Goal: Book appointment/travel/reservation

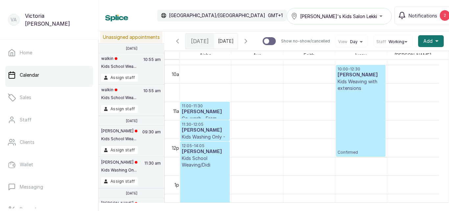
scroll to position [362, 0]
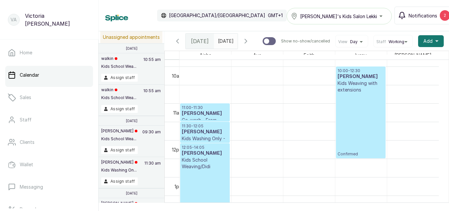
click at [440, 17] on div "2" at bounding box center [445, 15] width 10 height 11
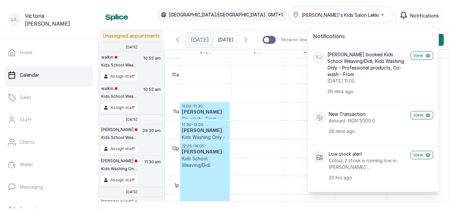
click at [262, 4] on div "Calendar [GEOGRAPHIC_DATA]/[GEOGRAPHIC_DATA] GMT+1 [PERSON_NAME]'s Kids Salon L…" at bounding box center [274, 15] width 350 height 30
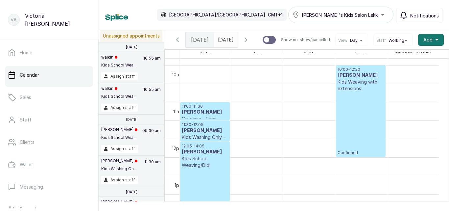
click at [250, 42] on icon "button" at bounding box center [246, 40] width 8 height 8
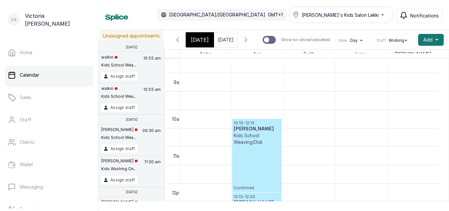
scroll to position [297, 0]
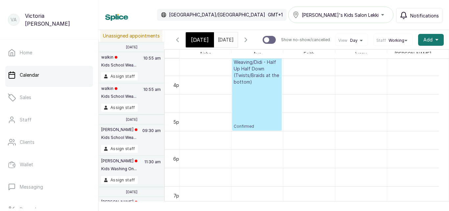
click at [203, 43] on span "[DATE]" at bounding box center [200, 40] width 18 height 8
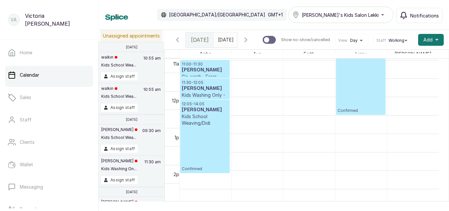
scroll to position [404, 0]
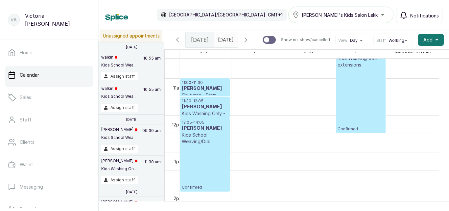
click at [210, 110] on h3 "[PERSON_NAME]" at bounding box center [205, 107] width 46 height 7
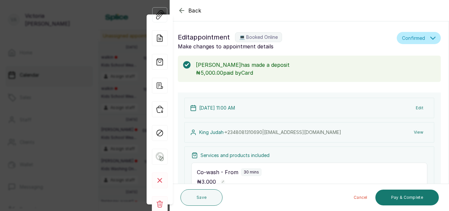
click at [182, 9] on icon "button" at bounding box center [181, 10] width 4 height 4
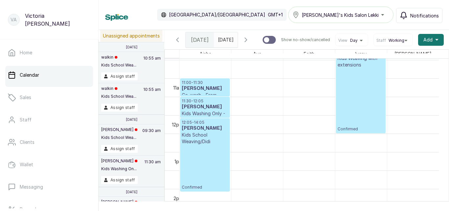
click at [250, 41] on icon "button" at bounding box center [246, 40] width 8 height 8
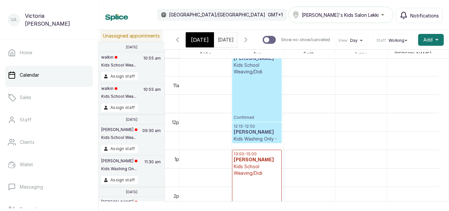
scroll to position [395, 0]
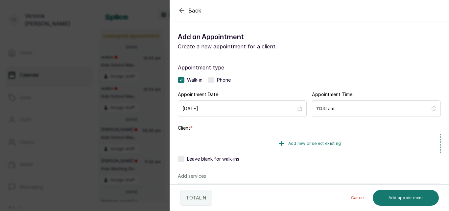
click at [214, 80] on label at bounding box center [211, 80] width 7 height 7
click at [294, 146] on button "Add new or select existing" at bounding box center [309, 143] width 263 height 18
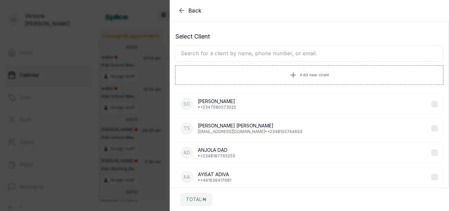
click at [283, 53] on input "text" at bounding box center [309, 53] width 268 height 16
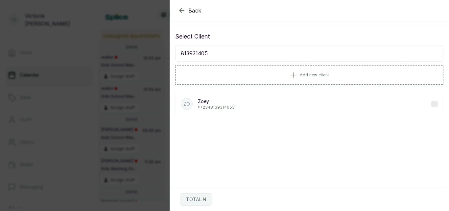
type input "8139314053"
click at [283, 107] on div "Zo Zoey • [PHONE_NUMBER]" at bounding box center [309, 104] width 268 height 20
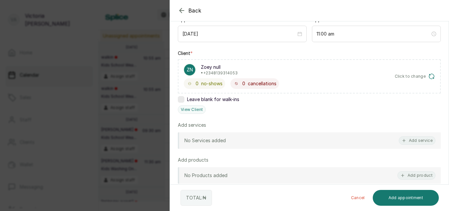
scroll to position [81, 0]
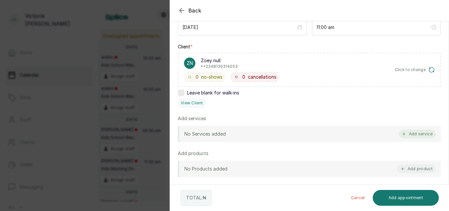
click at [424, 134] on button "Add service" at bounding box center [417, 134] width 37 height 9
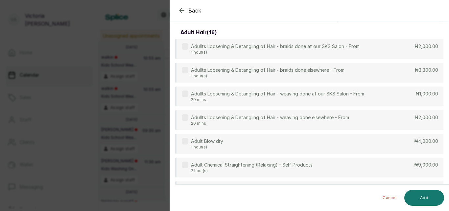
scroll to position [0, 0]
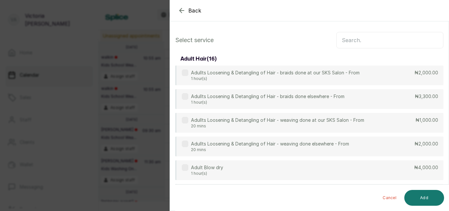
click at [369, 36] on input "text" at bounding box center [389, 40] width 107 height 16
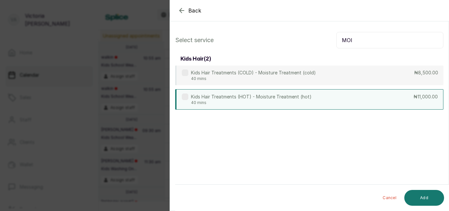
type input "MOI"
click at [325, 94] on div "Kids Hair Treatments (HOT) - Moisture Treatment (hot) 40 mins ₦11,000.00" at bounding box center [309, 99] width 268 height 20
click at [429, 199] on button "Add" at bounding box center [424, 198] width 40 height 16
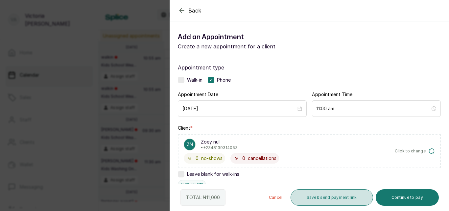
click at [345, 190] on button "Save & send payment link" at bounding box center [332, 197] width 83 height 16
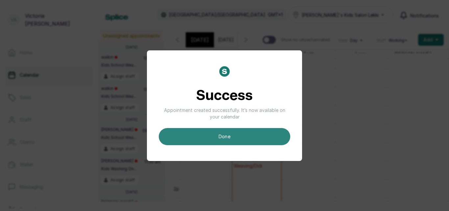
click at [241, 138] on button "done" at bounding box center [224, 136] width 131 height 17
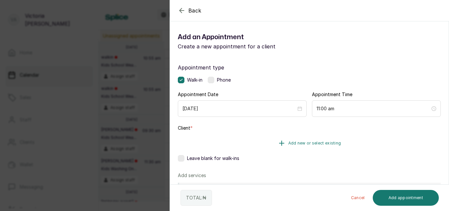
click at [327, 141] on span "Add new or select existing" at bounding box center [314, 142] width 53 height 5
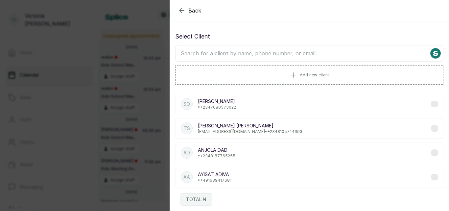
click at [279, 58] on input "text" at bounding box center [309, 53] width 268 height 16
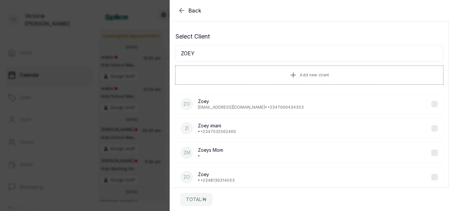
type input "ZOEY"
click at [183, 13] on icon "button" at bounding box center [182, 11] width 8 height 8
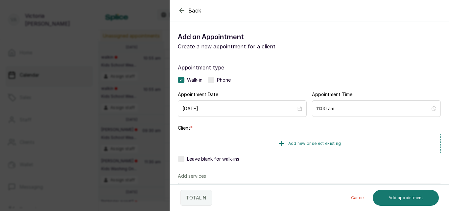
click at [182, 10] on icon "button" at bounding box center [182, 11] width 8 height 8
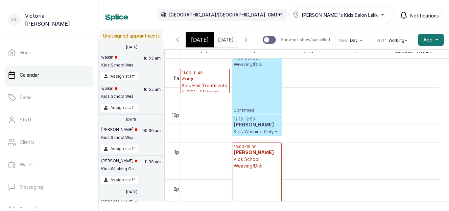
click at [188, 82] on h3 "Zoey" at bounding box center [205, 79] width 46 height 7
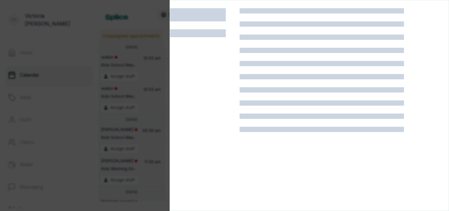
click at [289, 185] on div at bounding box center [322, 113] width 164 height 211
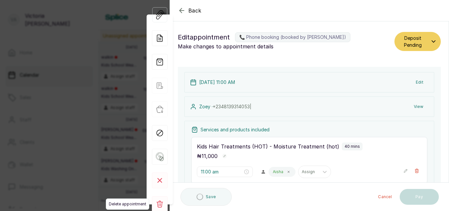
click at [163, 206] on rect at bounding box center [160, 204] width 16 height 16
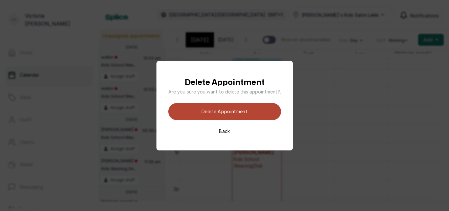
click at [228, 116] on button "Delete appointment" at bounding box center [224, 111] width 113 height 17
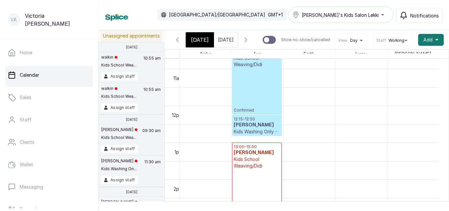
click at [201, 47] on div "[DATE]" at bounding box center [200, 39] width 28 height 15
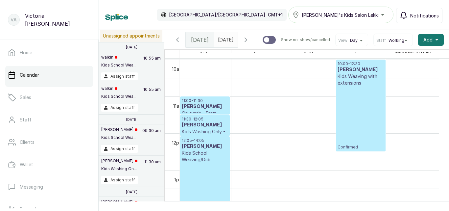
scroll to position [347, 0]
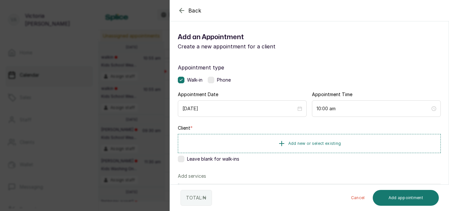
click at [181, 10] on icon "button" at bounding box center [182, 11] width 8 height 8
click at [214, 80] on label at bounding box center [211, 80] width 7 height 7
click at [298, 140] on span "Add new or select existing" at bounding box center [314, 142] width 53 height 5
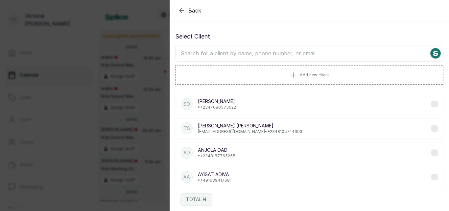
click at [245, 57] on input "text" at bounding box center [309, 53] width 268 height 16
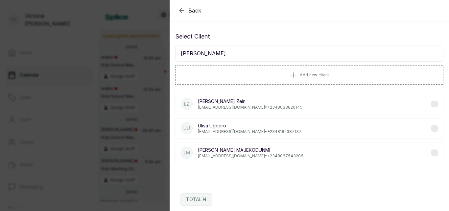
type input "[PERSON_NAME]"
click at [274, 155] on p "[EMAIL_ADDRESS][DOMAIN_NAME] • [PHONE_NUMBER]" at bounding box center [251, 155] width 106 height 5
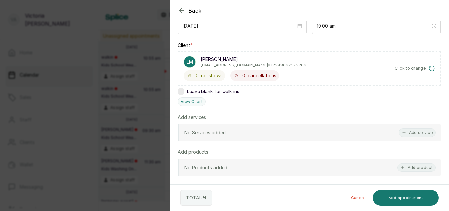
scroll to position [102, 0]
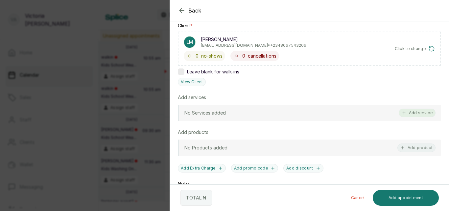
click at [417, 112] on button "Add service" at bounding box center [417, 112] width 37 height 9
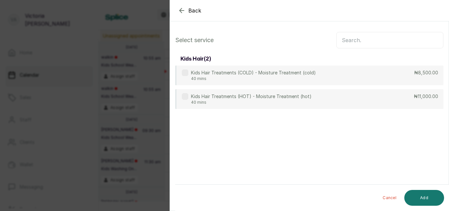
scroll to position [0, 0]
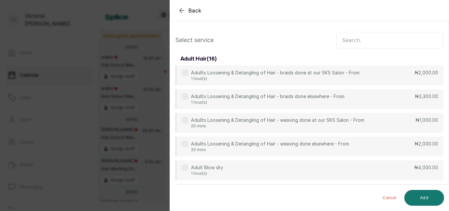
click at [352, 36] on input "text" at bounding box center [389, 40] width 107 height 16
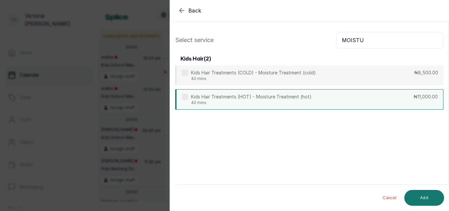
click at [350, 95] on div "Kids Hair Treatments (HOT) - Moisture Treatment (hot) 40 mins ₦11,000.00" at bounding box center [309, 99] width 268 height 20
click at [387, 44] on input "MOISTU" at bounding box center [389, 40] width 107 height 16
type input "M"
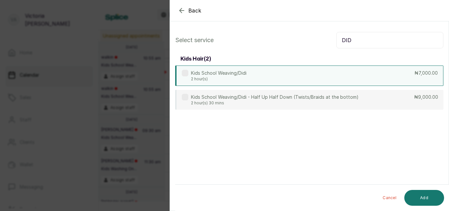
type input "DID"
click at [356, 74] on div "Kids School Weaving/Didi 2 hour(s) ₦7,000.00" at bounding box center [309, 75] width 268 height 20
click at [423, 190] on button "Add" at bounding box center [424, 198] width 40 height 16
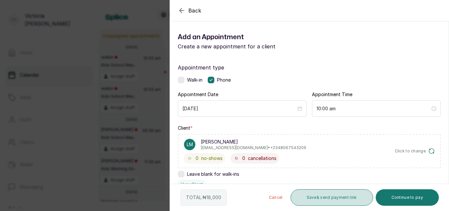
click at [356, 194] on button "Save & send payment link" at bounding box center [332, 197] width 83 height 16
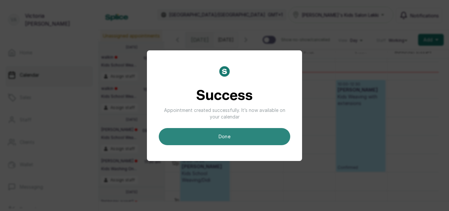
click at [257, 131] on button "done" at bounding box center [224, 136] width 131 height 17
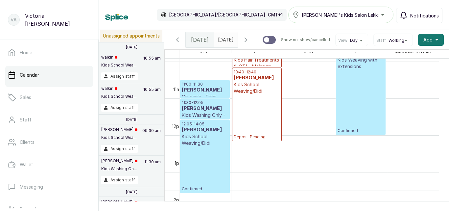
scroll to position [389, 0]
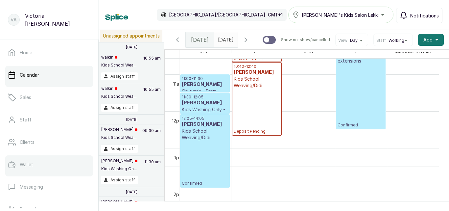
click at [43, 159] on link "Wallet" at bounding box center [49, 164] width 88 height 18
